Goal: Obtain resource: Obtain resource

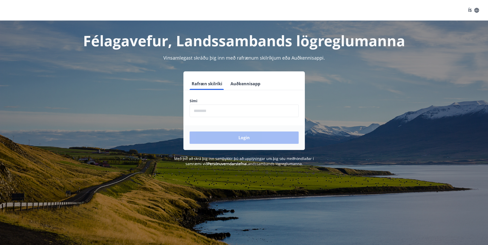
click at [203, 111] on input "phone" at bounding box center [243, 111] width 109 height 13
type input "********"
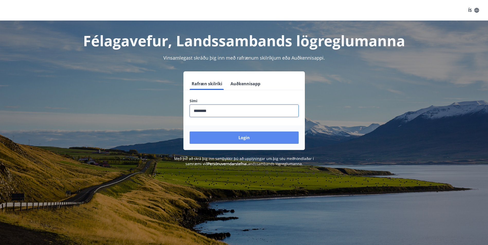
click at [230, 141] on button "Login" at bounding box center [243, 138] width 109 height 12
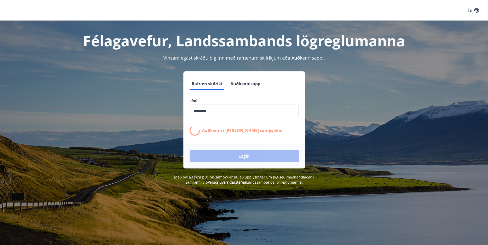
click at [229, 135] on div "Auðkenni í síma bíður samþykkis" at bounding box center [243, 130] width 109 height 10
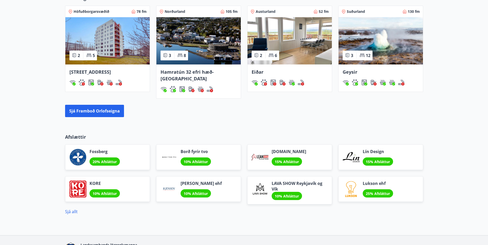
scroll to position [379, 0]
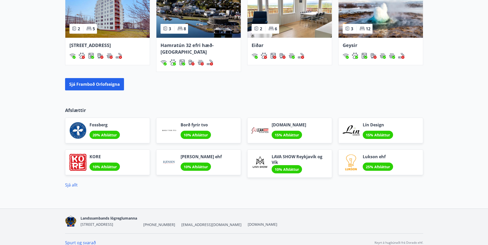
click at [383, 43] on div "Geysir" at bounding box center [380, 45] width 76 height 7
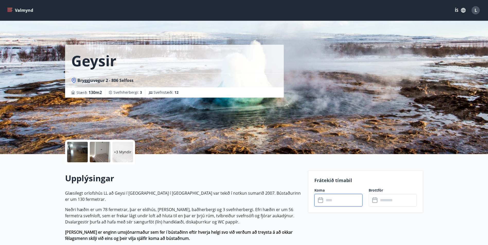
click at [329, 199] on input "text" at bounding box center [343, 200] width 38 height 13
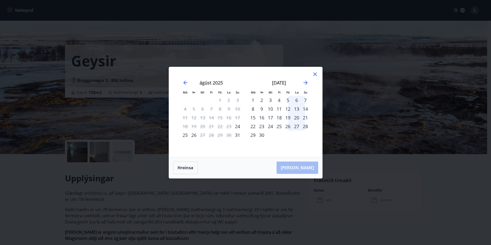
click at [306, 79] on div "[DATE]" at bounding box center [279, 84] width 61 height 23
click at [304, 82] on icon "Move forward to switch to the next month." at bounding box center [306, 83] width 6 height 6
click at [184, 83] on icon "Move backward to switch to the previous month." at bounding box center [186, 83] width 4 height 4
click at [289, 110] on div "12" at bounding box center [288, 109] width 9 height 9
click at [254, 119] on div "15" at bounding box center [253, 117] width 9 height 9
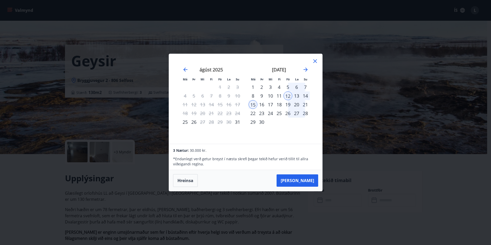
click at [321, 61] on div "Má Þr Mi Fi Fö La Su Má Þr Mi Fi Fö La Su [DATE] 1 2 3 4 5 6 7 8 9 10 11 12 13 …" at bounding box center [245, 99] width 153 height 90
click at [319, 61] on div "Má Þr Mi Fi Fö La Su Má Þr Mi Fi Fö La Su [DATE] 1 2 3 4 5 6 7 8 9 10 11 12 13 …" at bounding box center [245, 99] width 153 height 90
click at [304, 71] on icon "Move forward to switch to the next month." at bounding box center [306, 70] width 6 height 6
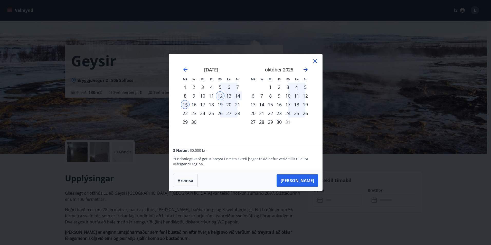
click at [304, 70] on icon "Move forward to switch to the next month." at bounding box center [306, 70] width 4 height 4
click at [308, 72] on icon "Move forward to switch to the next month." at bounding box center [306, 70] width 6 height 6
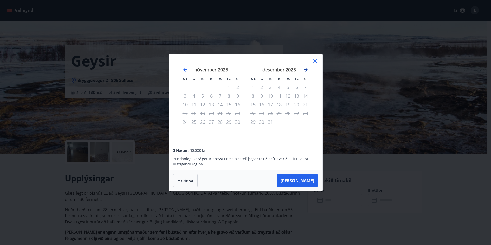
click at [308, 72] on icon "Move forward to switch to the next month." at bounding box center [306, 70] width 6 height 6
click at [312, 64] on div at bounding box center [315, 62] width 6 height 8
click at [314, 62] on icon at bounding box center [315, 61] width 6 height 6
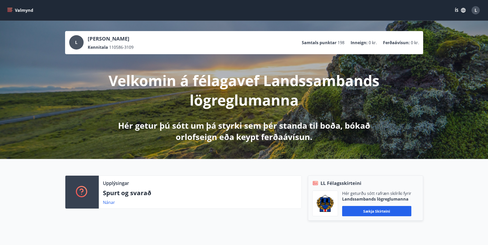
click at [15, 12] on button "Valmynd" at bounding box center [20, 10] width 29 height 9
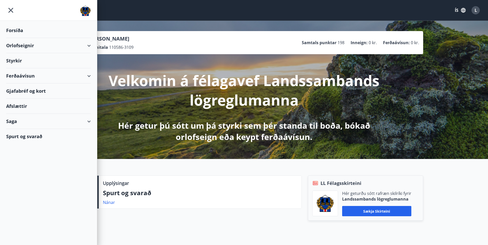
click at [30, 43] on div "Orlofseignir" at bounding box center [48, 45] width 85 height 15
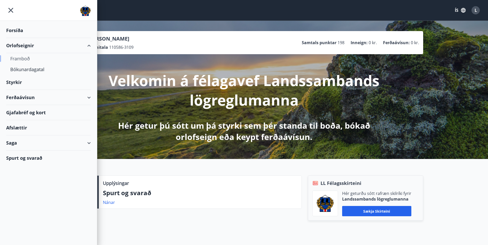
click at [29, 56] on div "Framboð" at bounding box center [48, 58] width 76 height 11
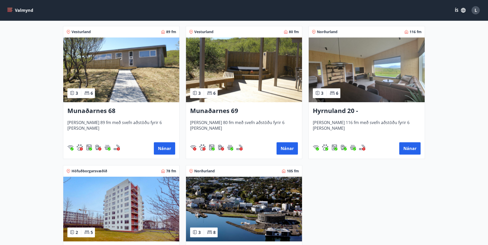
click at [356, 85] on img at bounding box center [366, 70] width 116 height 65
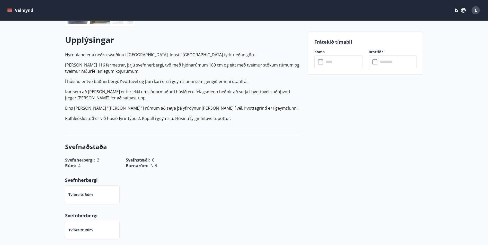
scroll to position [77, 0]
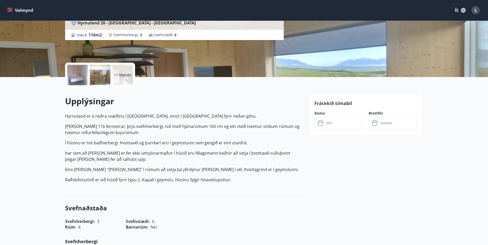
click at [337, 115] on label "Koma" at bounding box center [338, 113] width 48 height 5
click at [337, 117] on input "text" at bounding box center [343, 123] width 38 height 13
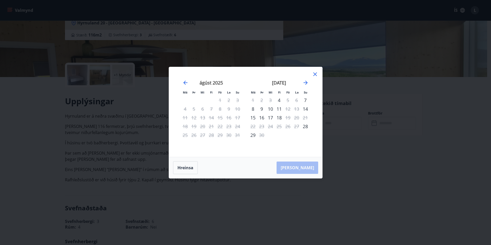
click at [217, 133] on div "29" at bounding box center [220, 135] width 9 height 9
click at [220, 135] on div "29" at bounding box center [220, 135] width 9 height 9
click at [289, 109] on div "12" at bounding box center [288, 109] width 9 height 9
click at [305, 108] on div "14" at bounding box center [305, 109] width 9 height 9
click at [281, 118] on div "18" at bounding box center [279, 117] width 9 height 9
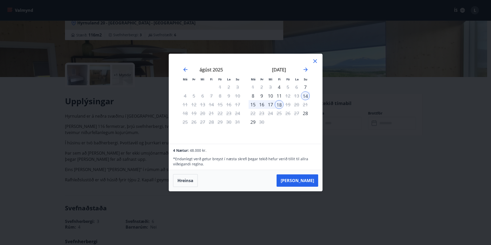
click at [304, 74] on div "[DATE]" at bounding box center [279, 71] width 61 height 23
click at [306, 71] on icon "Move forward to switch to the next month." at bounding box center [306, 70] width 6 height 6
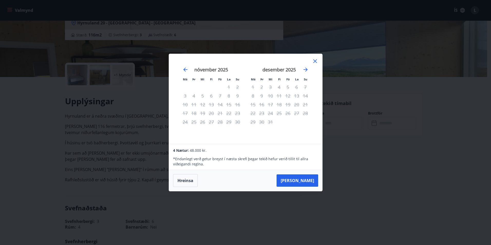
click at [315, 60] on icon at bounding box center [315, 61] width 6 height 6
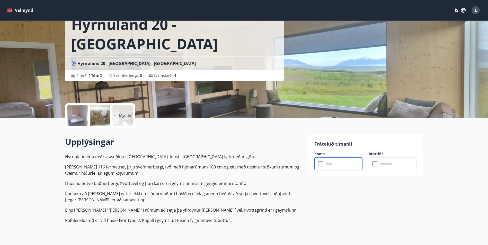
scroll to position [0, 0]
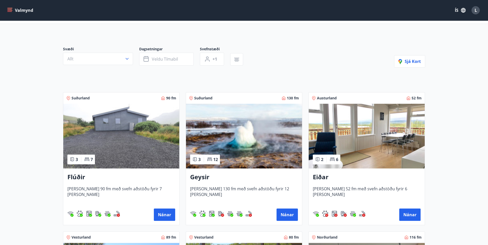
click at [256, 120] on img at bounding box center [244, 136] width 116 height 65
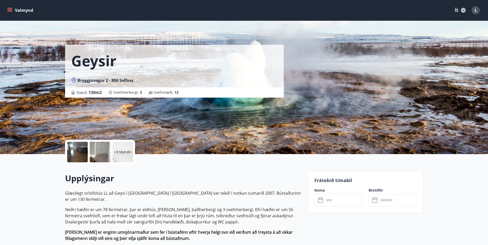
click at [133, 156] on div "+3 Myndir" at bounding box center [122, 152] width 21 height 21
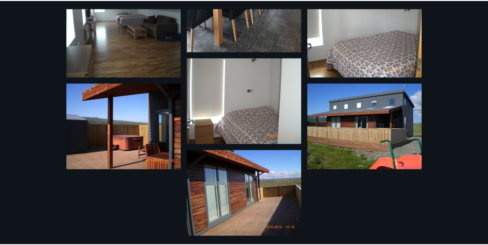
scroll to position [132, 0]
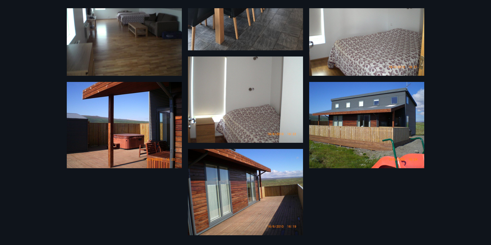
click at [41, 131] on div "9 Myndir" at bounding box center [245, 122] width 491 height 245
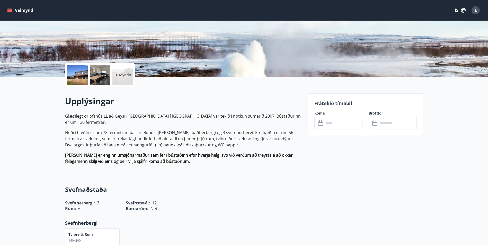
scroll to position [0, 0]
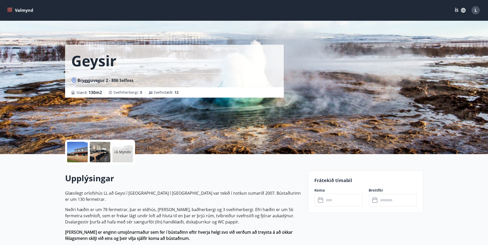
click at [18, 9] on button "Valmynd" at bounding box center [20, 10] width 29 height 9
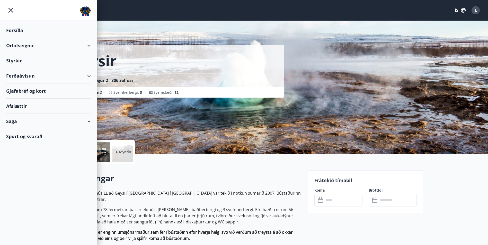
click at [30, 94] on div "Gjafabréf og kort" at bounding box center [48, 91] width 85 height 15
click at [41, 124] on div "Saga" at bounding box center [48, 121] width 85 height 15
click at [61, 38] on div "Styrkir" at bounding box center [48, 30] width 85 height 15
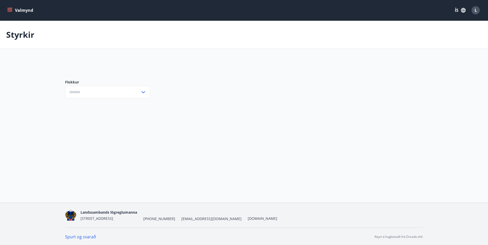
type input "***"
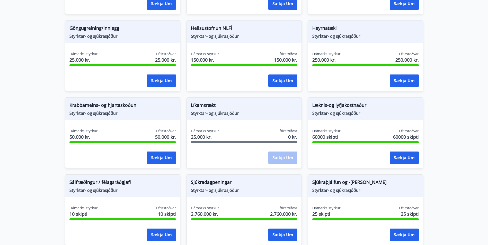
scroll to position [239, 0]
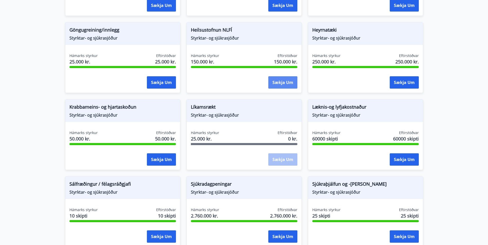
click at [276, 79] on button "Sækja um" at bounding box center [282, 82] width 29 height 12
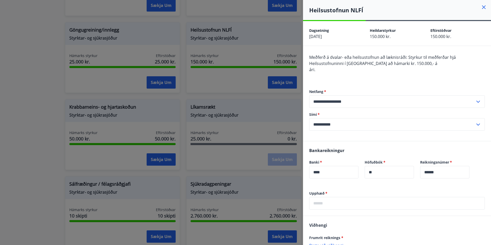
click at [211, 85] on div at bounding box center [245, 122] width 491 height 245
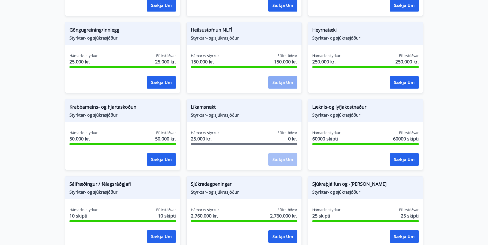
click at [276, 80] on button "Sækja um" at bounding box center [282, 82] width 29 height 12
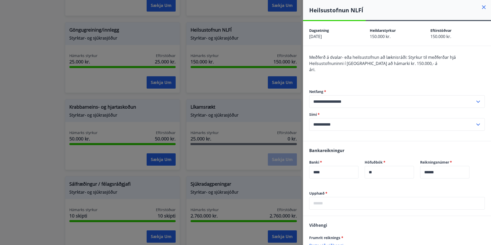
click at [228, 70] on div at bounding box center [245, 122] width 491 height 245
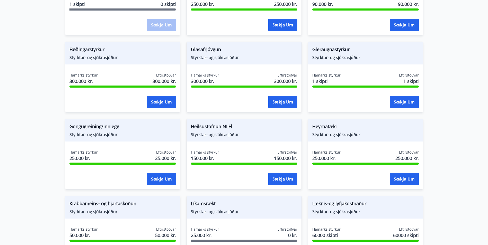
scroll to position [136, 0]
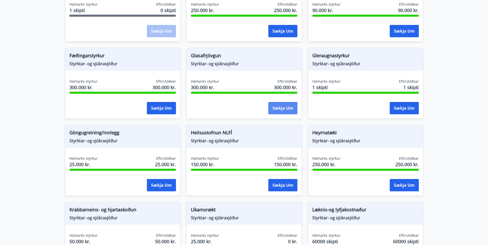
click at [296, 110] on button "Sækja um" at bounding box center [282, 108] width 29 height 12
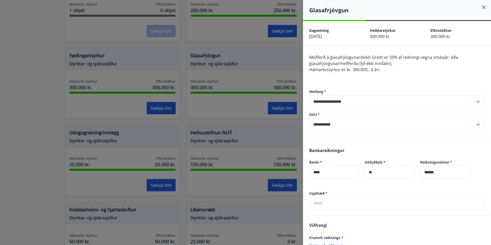
click at [232, 111] on div at bounding box center [245, 122] width 491 height 245
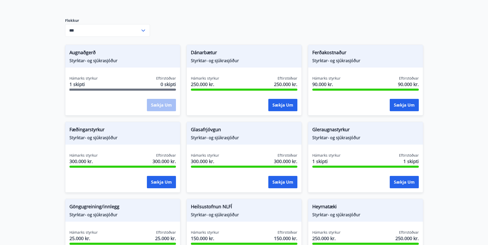
scroll to position [59, 0]
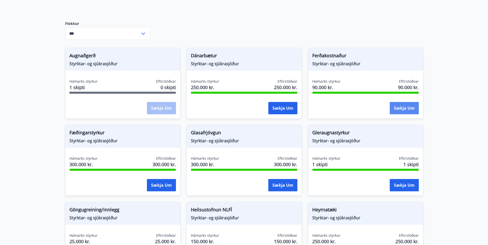
click at [399, 108] on button "Sækja um" at bounding box center [403, 108] width 29 height 12
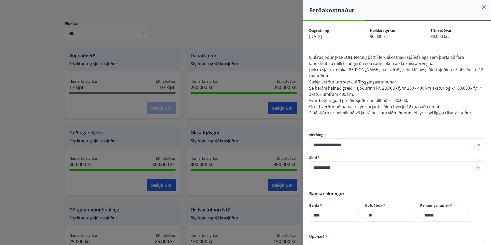
click at [254, 120] on div at bounding box center [245, 122] width 491 height 245
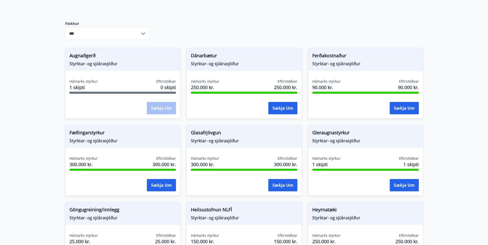
scroll to position [0, 0]
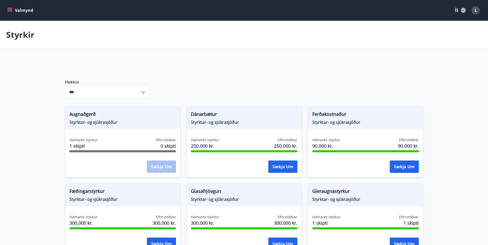
click at [8, 10] on icon "menu" at bounding box center [10, 10] width 6 height 1
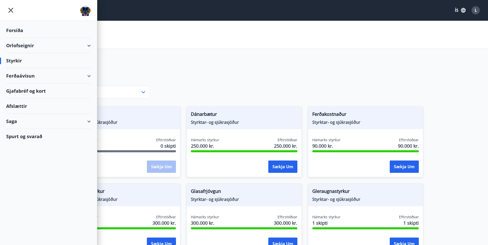
click at [30, 29] on div "Forsíða" at bounding box center [48, 30] width 85 height 15
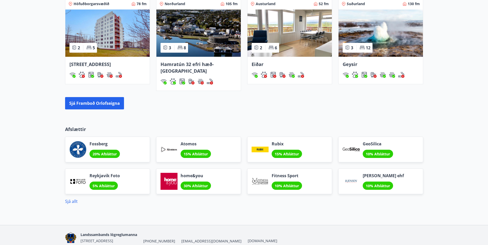
scroll to position [376, 0]
